Goal: Information Seeking & Learning: Learn about a topic

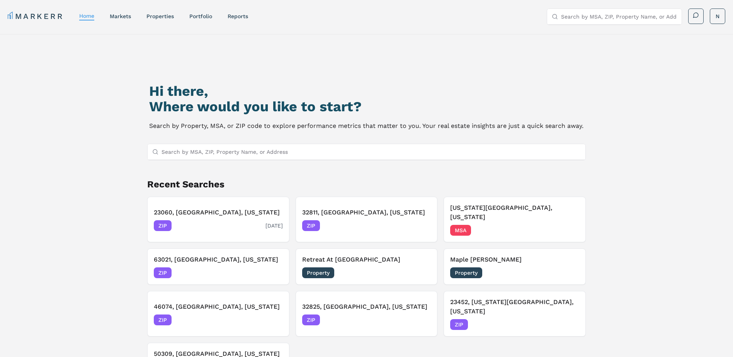
click at [199, 210] on h3 "23060, [GEOGRAPHIC_DATA], [US_STATE]" at bounding box center [218, 212] width 129 height 9
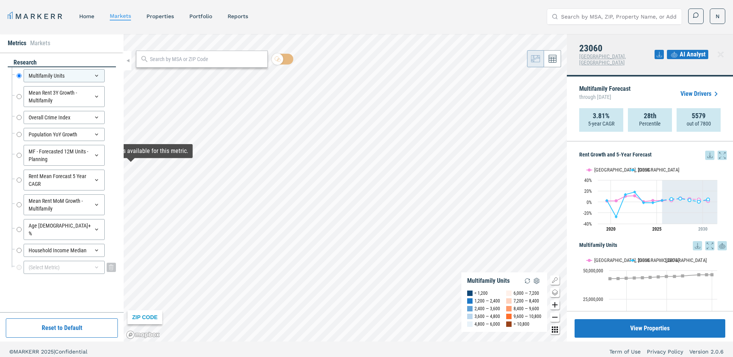
click at [62, 261] on div "(Select Metric)" at bounding box center [64, 267] width 81 height 13
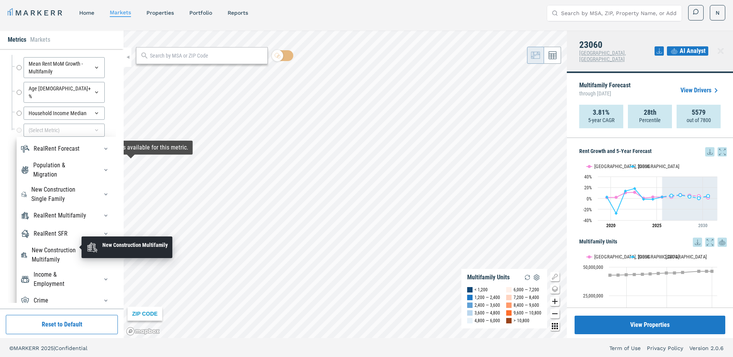
scroll to position [5, 0]
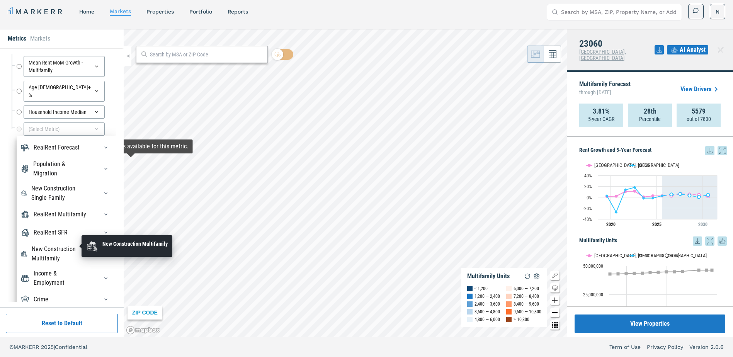
click at [66, 247] on div "New Construction Multifamily" at bounding box center [60, 254] width 57 height 19
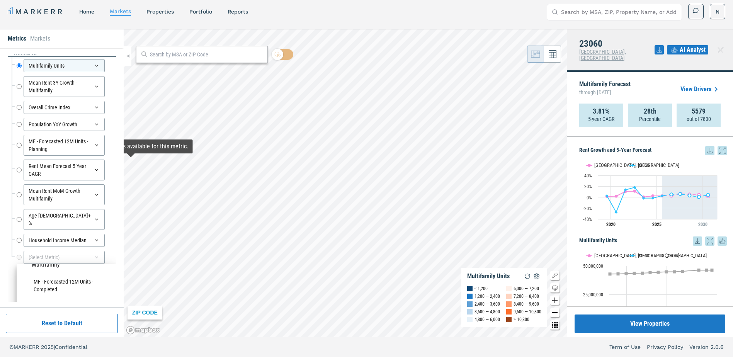
scroll to position [0, 0]
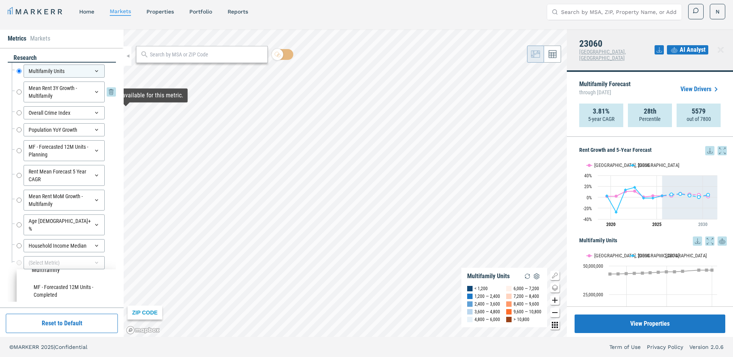
click at [105, 91] on div "Mean Rent 3Y Growth - Multifamily Mean Rent 3Y Growth - Multifamily" at bounding box center [66, 92] width 99 height 21
click at [105, 92] on div "Mean Rent 3Y Growth - Multifamily Mean Rent 3Y Growth - Multifamily" at bounding box center [66, 92] width 99 height 21
click at [109, 94] on icon at bounding box center [111, 91] width 9 height 9
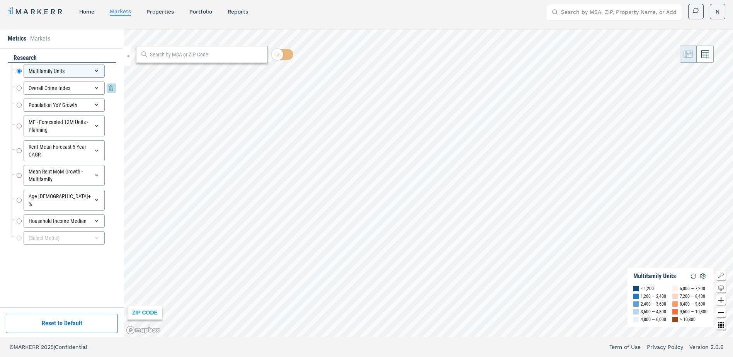
click at [109, 90] on icon at bounding box center [111, 88] width 4 height 5
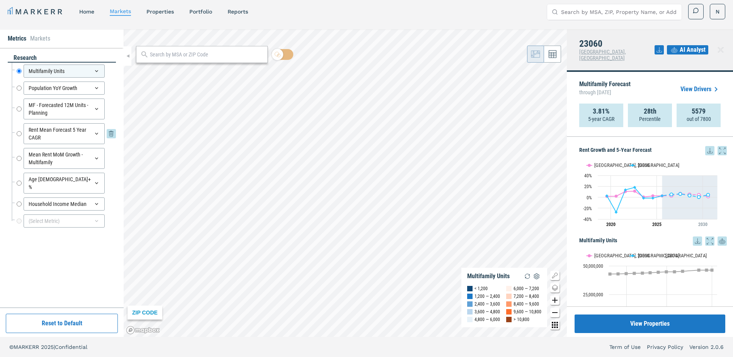
click at [114, 134] on icon at bounding box center [111, 133] width 9 height 9
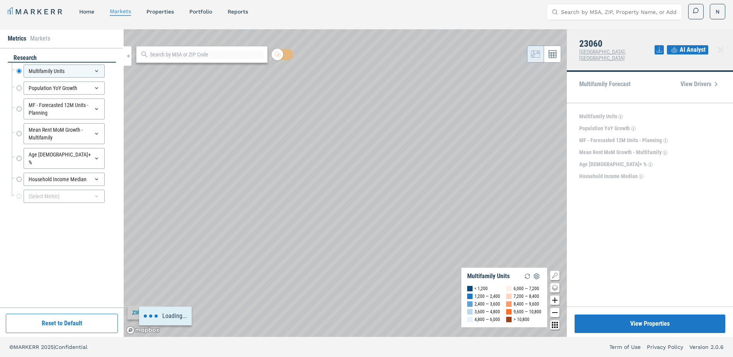
click at [114, 134] on icon at bounding box center [111, 133] width 9 height 9
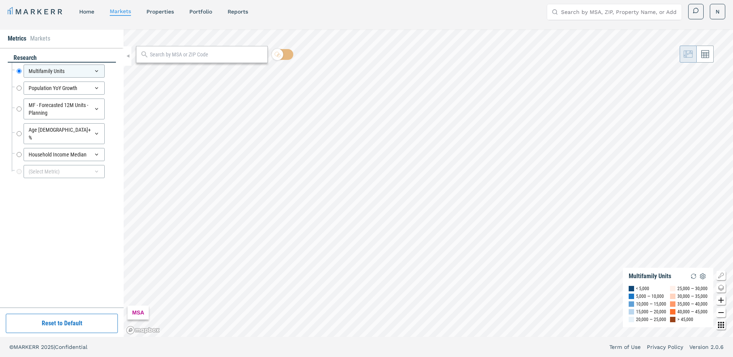
click at [114, 134] on icon at bounding box center [111, 133] width 9 height 9
click at [114, 134] on icon at bounding box center [111, 129] width 9 height 9
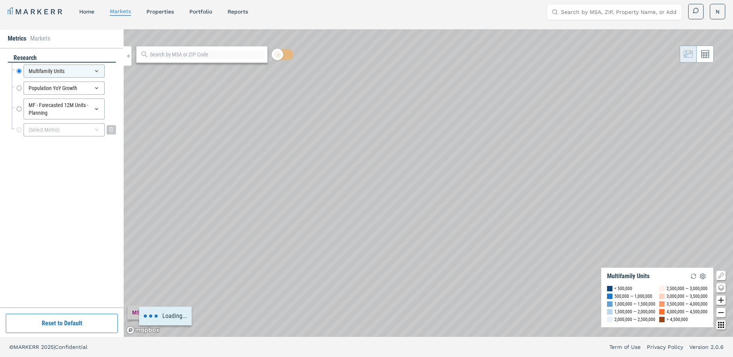
click at [87, 128] on div "(Select Metric)" at bounding box center [64, 129] width 81 height 13
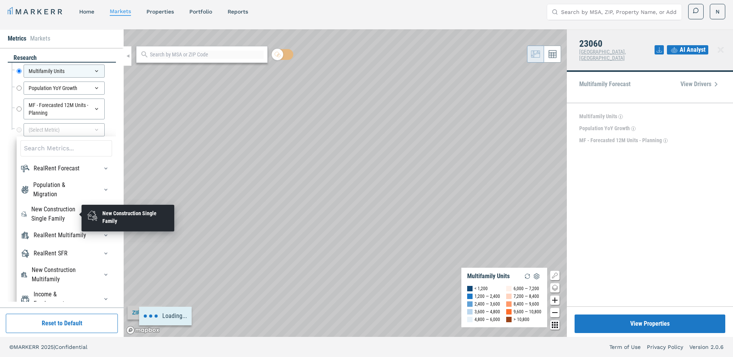
click at [58, 216] on div "New Construction Single Family" at bounding box center [60, 214] width 58 height 19
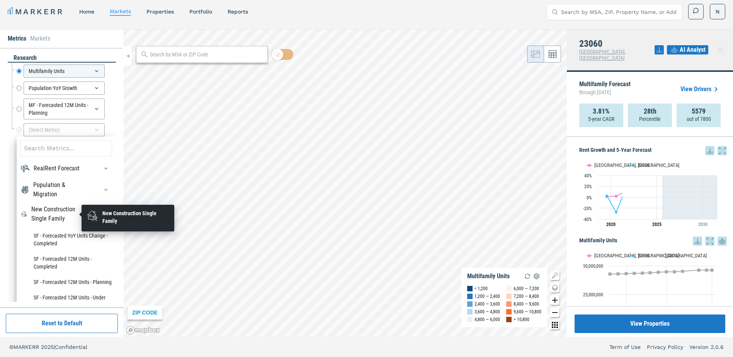
click at [53, 215] on div "New Construction Single Family" at bounding box center [60, 214] width 58 height 19
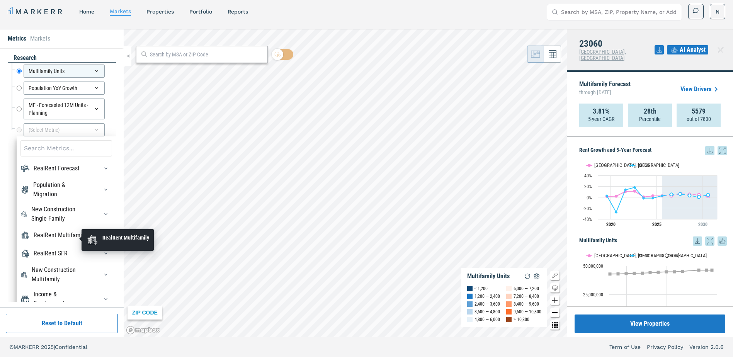
click at [58, 240] on div "RealRent Multifamily" at bounding box center [60, 235] width 53 height 9
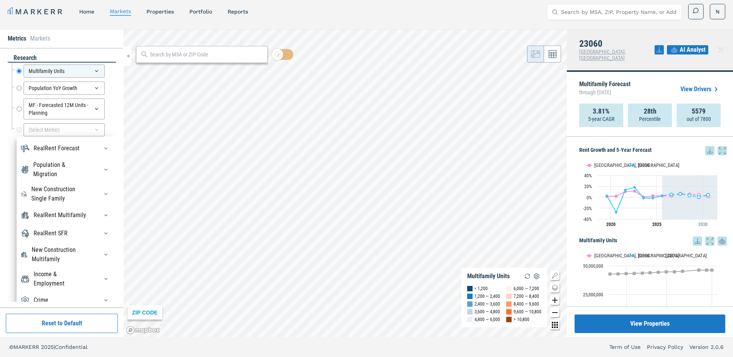
scroll to position [9, 0]
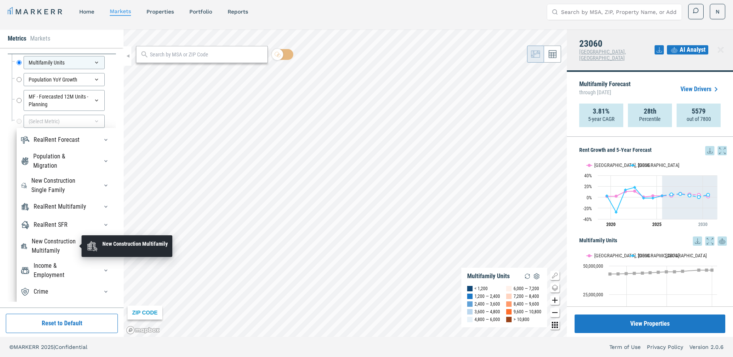
click at [66, 244] on div "New Construction Multifamily" at bounding box center [60, 246] width 57 height 19
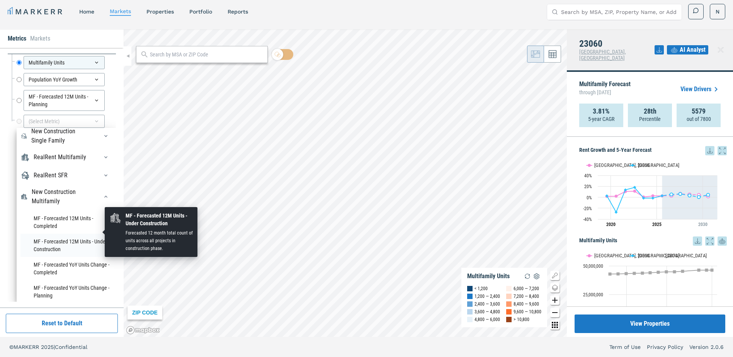
scroll to position [108, 0]
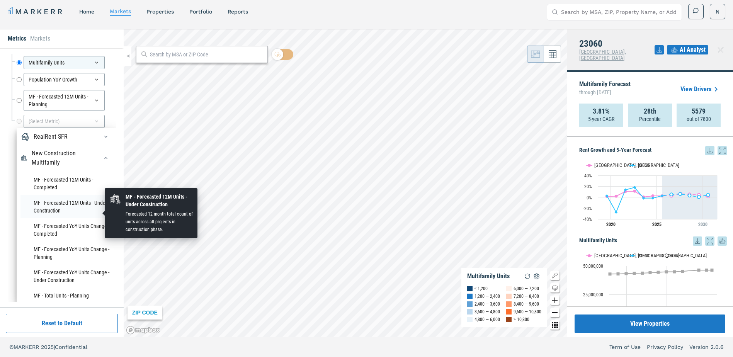
click at [65, 218] on li "MF - Forecasted 12M Units - Under Construction" at bounding box center [66, 206] width 92 height 23
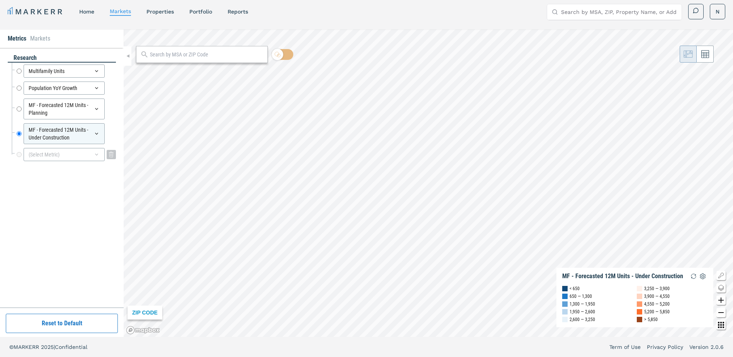
click at [74, 156] on div "(Select Metric)" at bounding box center [64, 154] width 81 height 13
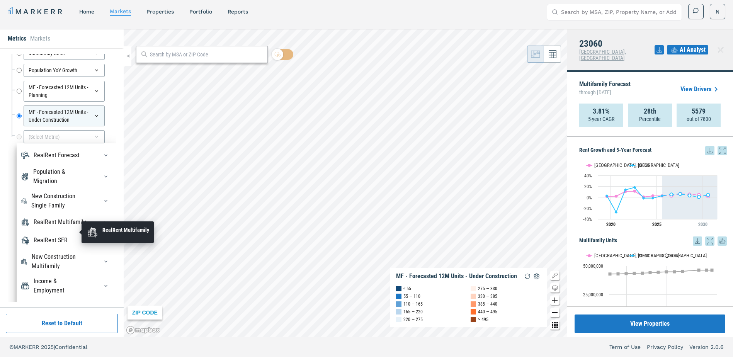
scroll to position [33, 0]
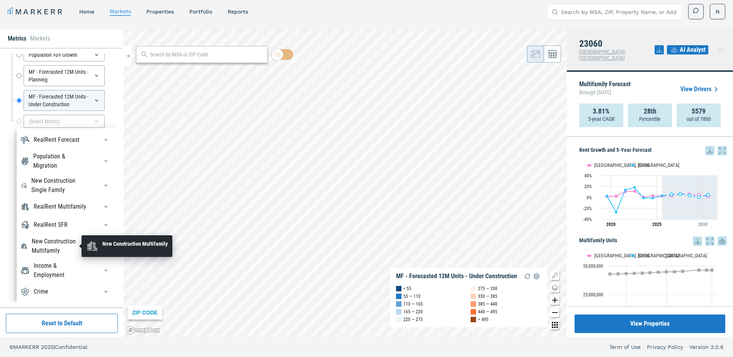
click at [68, 245] on div "New Construction Multifamily" at bounding box center [60, 246] width 57 height 19
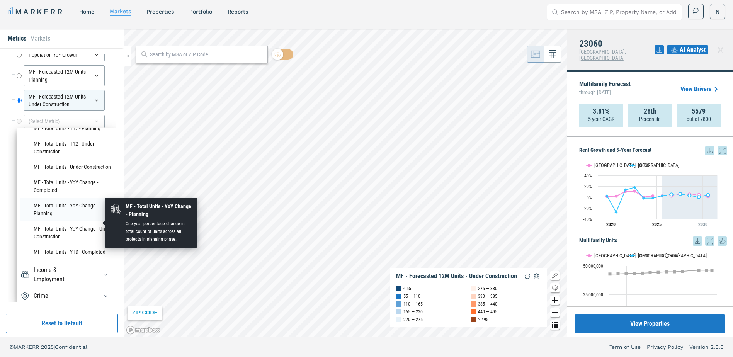
scroll to position [297, 0]
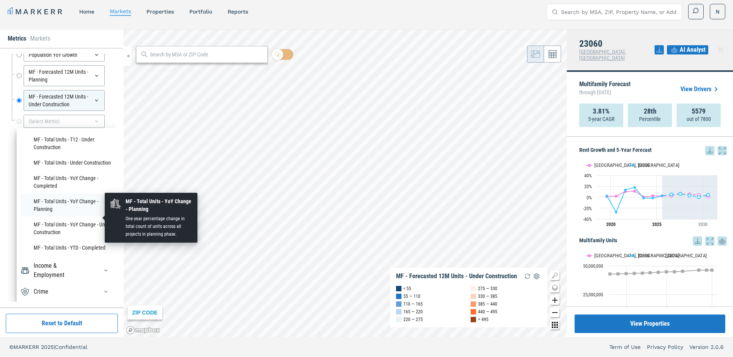
click at [56, 217] on li "MF - Total Units - YoY Change - Planning" at bounding box center [66, 205] width 92 height 23
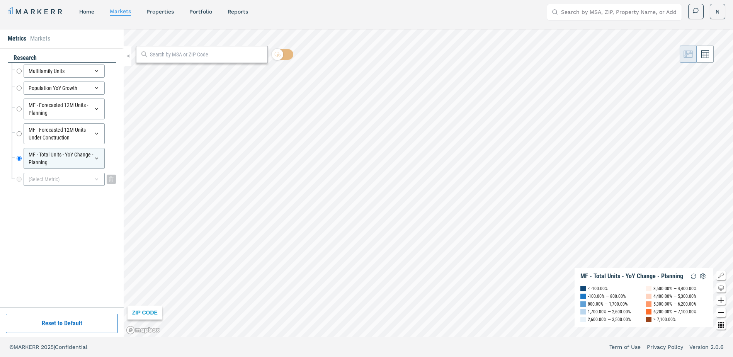
click at [92, 181] on div "(Select Metric)" at bounding box center [64, 179] width 81 height 13
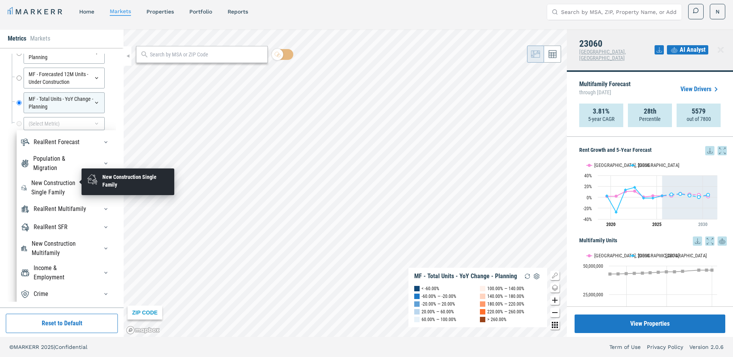
scroll to position [58, 0]
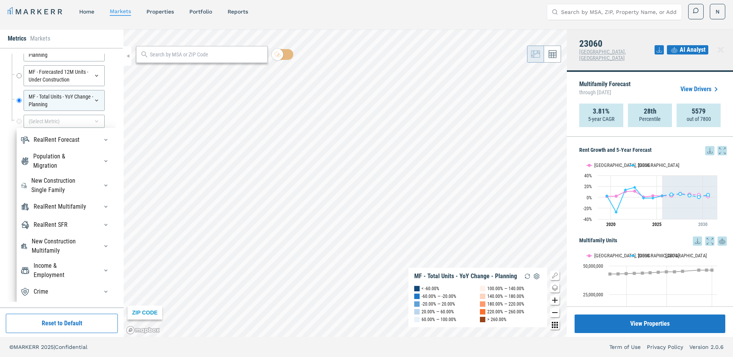
click at [95, 245] on div at bounding box center [103, 246] width 17 height 12
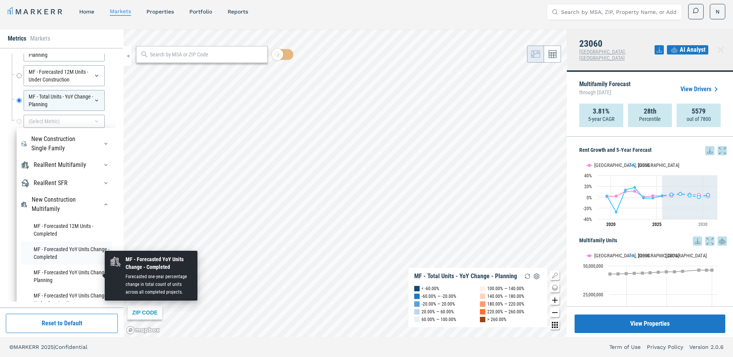
scroll to position [0, 0]
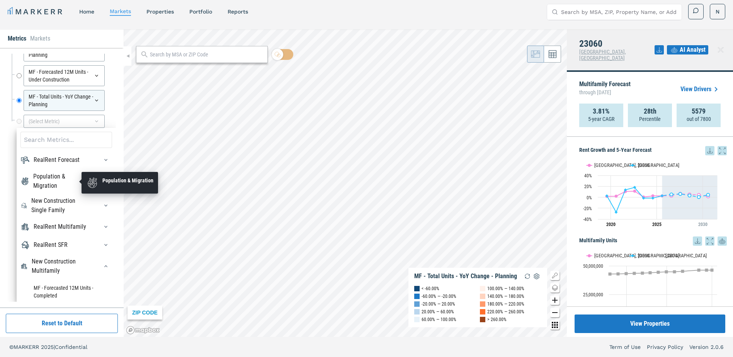
click at [75, 187] on div "Population & Migration" at bounding box center [61, 181] width 56 height 19
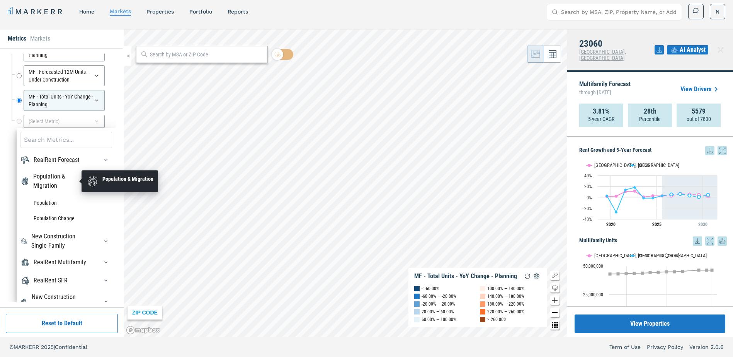
click at [64, 180] on div "Population & Migration" at bounding box center [61, 181] width 56 height 19
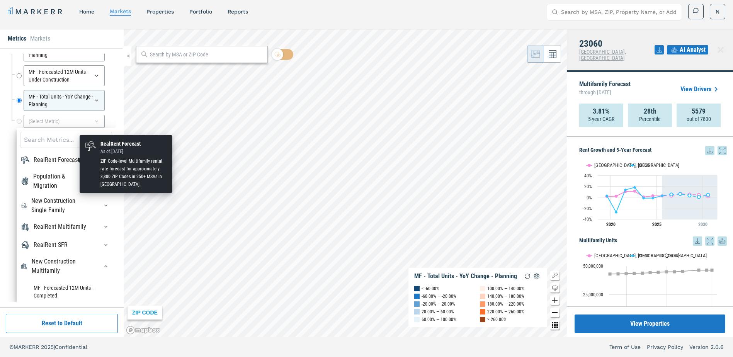
click at [63, 159] on div "RealRent Forecast" at bounding box center [57, 159] width 46 height 9
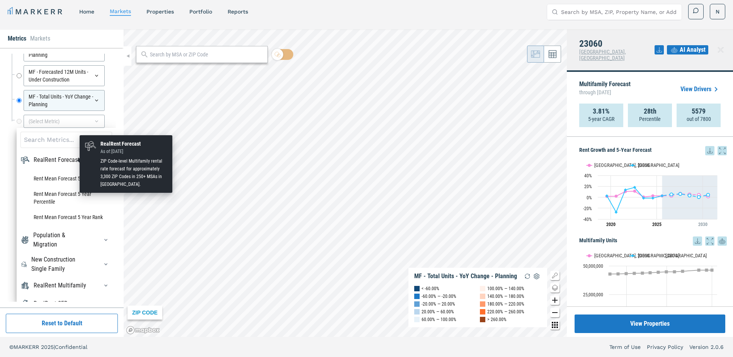
click at [63, 159] on div "RealRent Forecast" at bounding box center [57, 159] width 46 height 9
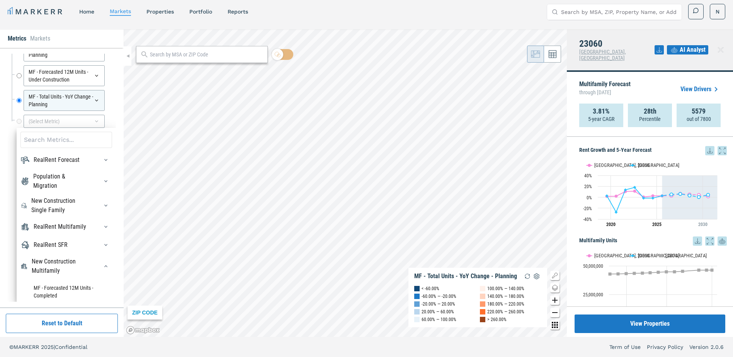
click at [76, 251] on div "RealRent SFR" at bounding box center [66, 245] width 92 height 12
click at [73, 223] on div "RealRent Multifamily" at bounding box center [60, 226] width 53 height 9
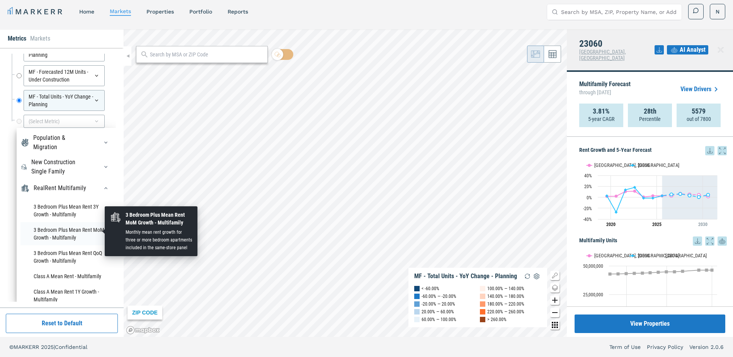
scroll to position [77, 0]
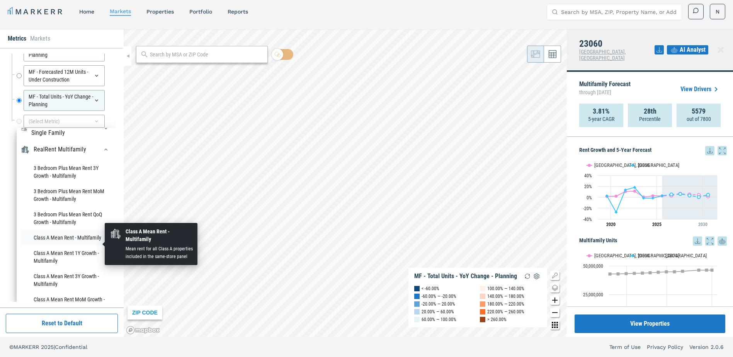
click at [66, 244] on li "Class A Mean Rent - Multifamily" at bounding box center [66, 237] width 92 height 15
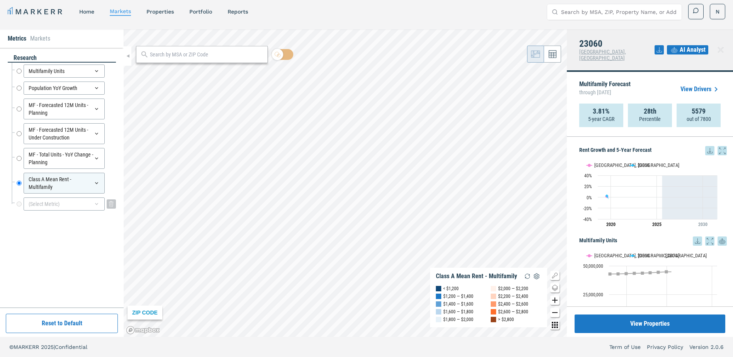
click at [99, 206] on icon at bounding box center [97, 204] width 6 height 6
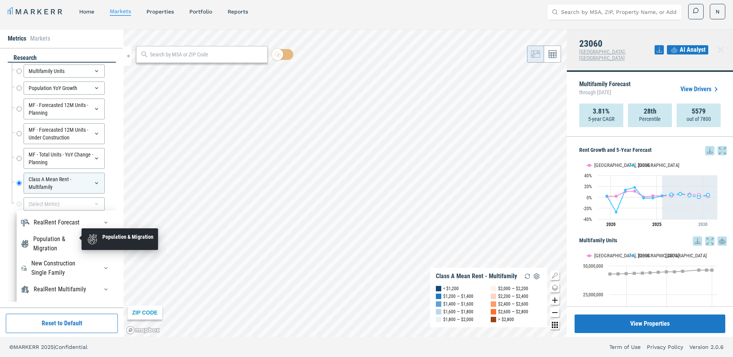
scroll to position [26, 0]
click at [65, 235] on div "Population & Migration" at bounding box center [61, 244] width 56 height 19
click at [65, 235] on div "Population & Migration" at bounding box center [61, 237] width 56 height 19
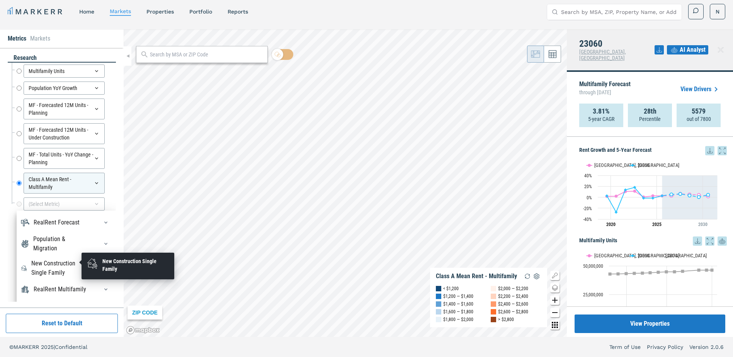
scroll to position [39, 0]
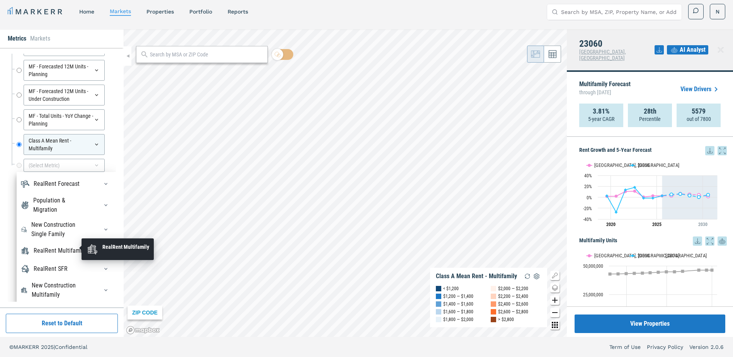
click at [62, 249] on div "RealRent Multifamily" at bounding box center [60, 250] width 53 height 9
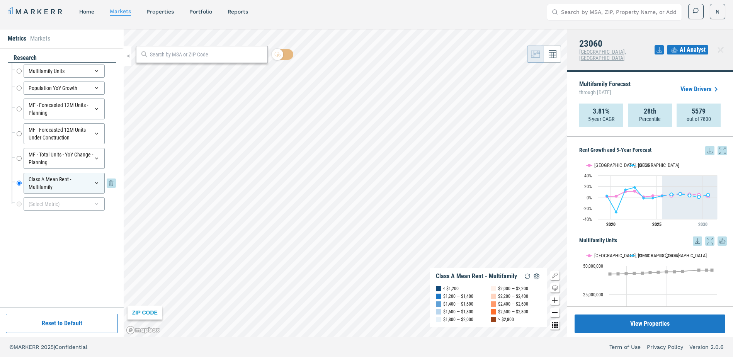
scroll to position [0, 0]
click at [104, 148] on div "Multifamily Units Multifamily Units Population YoY Growth Population YoY Growth…" at bounding box center [64, 138] width 104 height 150
click at [109, 184] on icon at bounding box center [111, 183] width 4 height 5
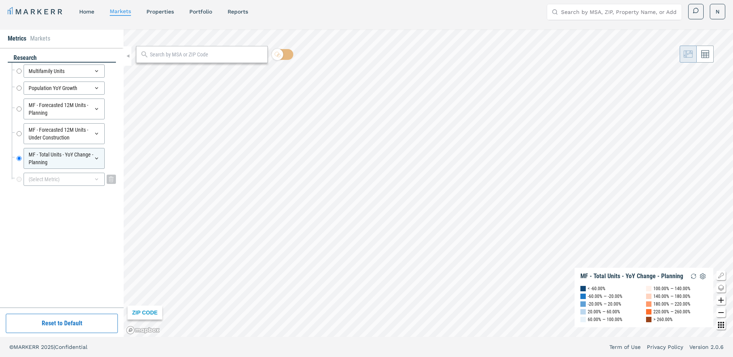
click at [97, 179] on icon at bounding box center [97, 179] width 6 height 6
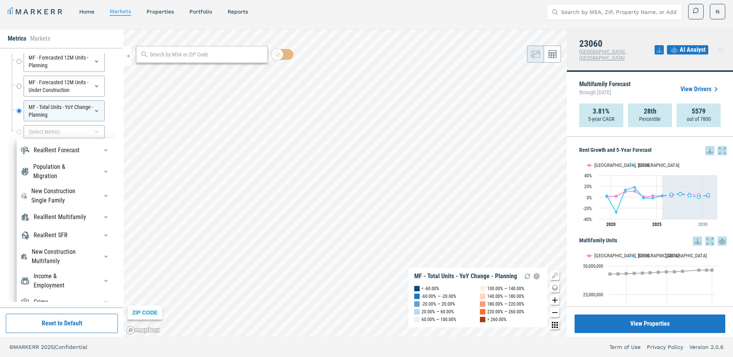
scroll to position [58, 0]
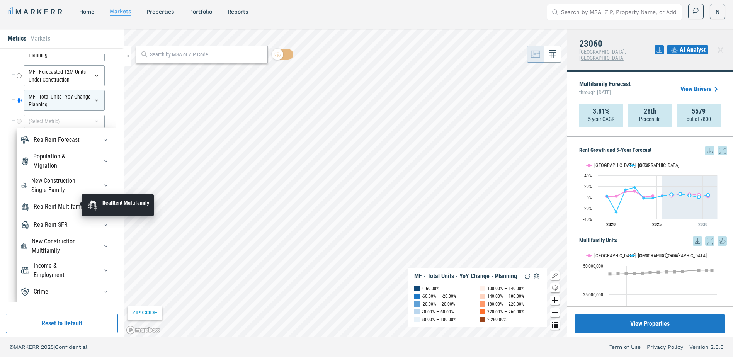
click at [68, 202] on div "RealRent Multifamily" at bounding box center [60, 206] width 53 height 9
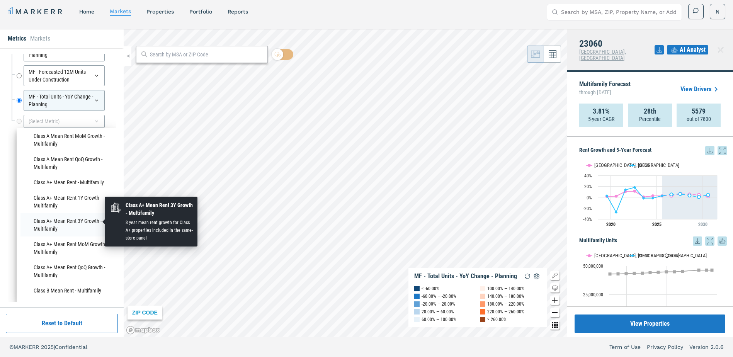
scroll to position [258, 0]
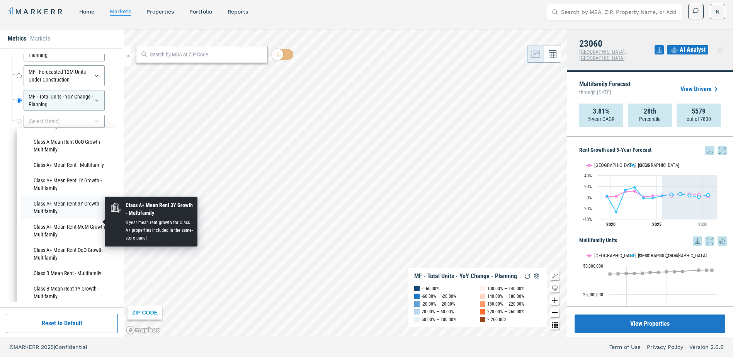
click at [79, 219] on li "Class A+ Mean Rent 3Y Growth - Multifamily" at bounding box center [66, 207] width 92 height 23
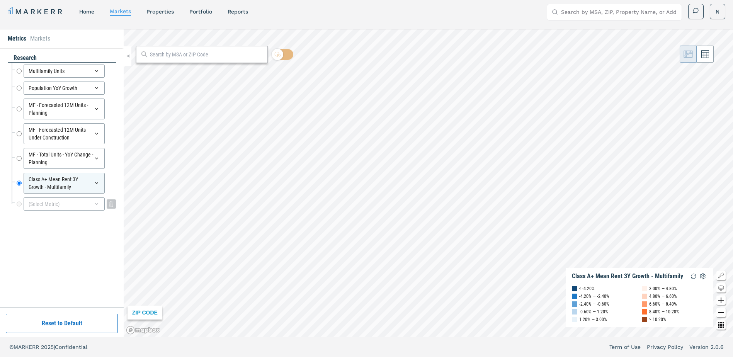
click at [99, 206] on icon at bounding box center [97, 204] width 6 height 6
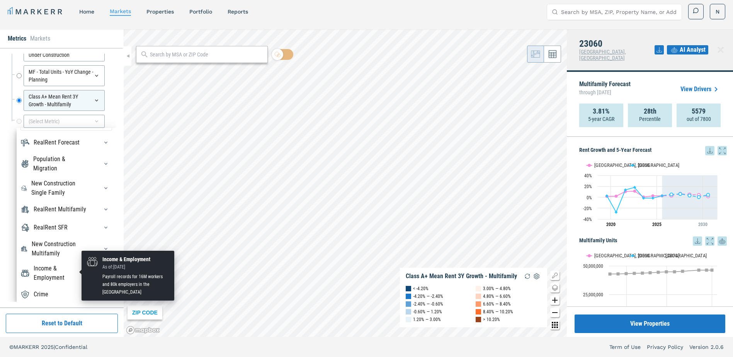
scroll to position [26, 0]
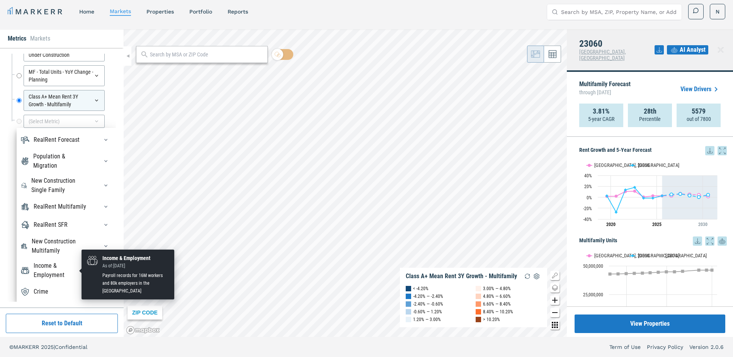
click at [53, 272] on div "Income & Employment" at bounding box center [61, 270] width 55 height 19
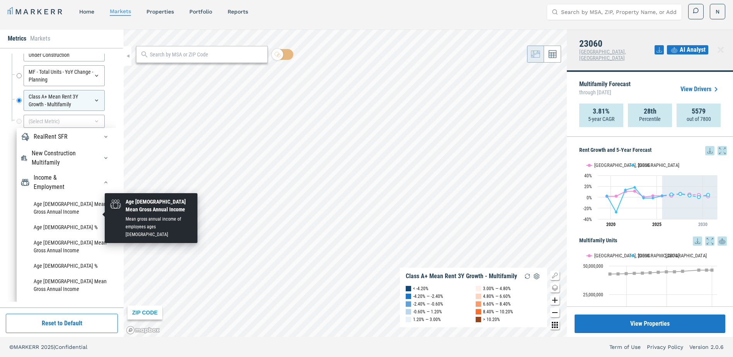
scroll to position [70, 0]
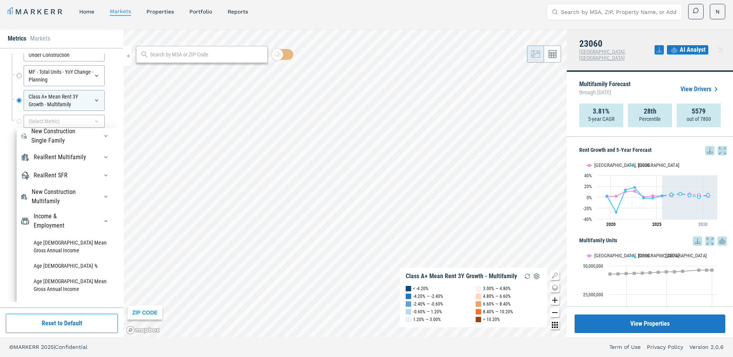
click at [85, 225] on div "Income & Employment" at bounding box center [66, 221] width 92 height 19
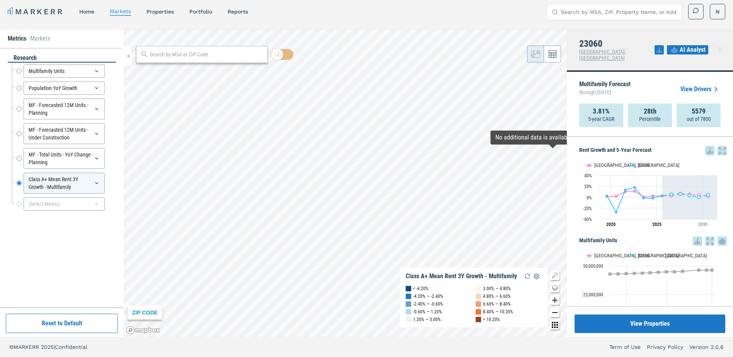
scroll to position [0, 0]
click at [684, 46] on span "AI Analyst" at bounding box center [693, 49] width 26 height 9
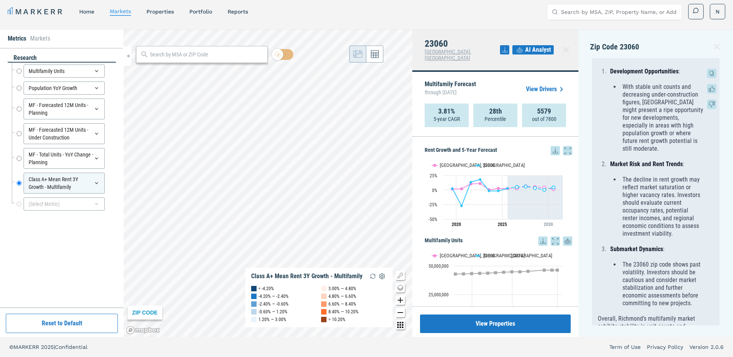
scroll to position [679, 0]
